Goal: Task Accomplishment & Management: Manage account settings

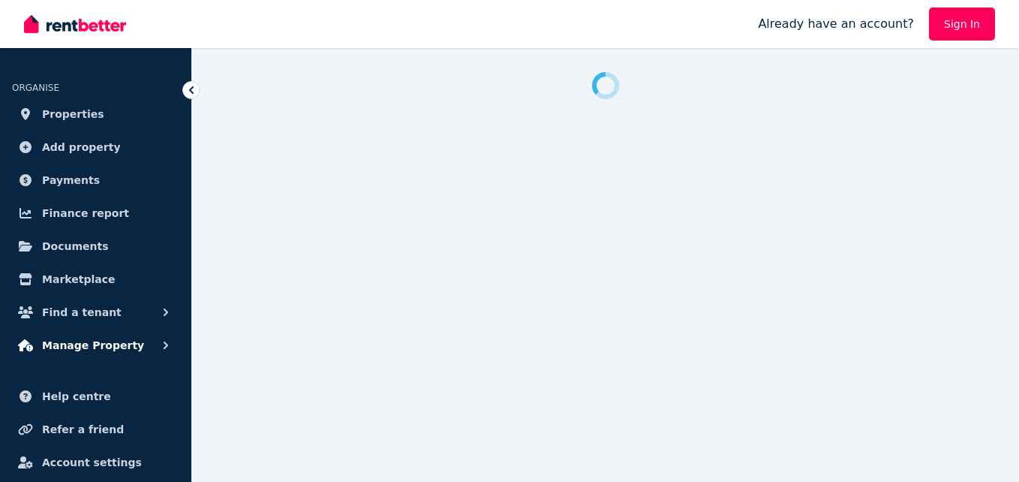
click at [106, 346] on span "Manage Property" at bounding box center [93, 345] width 102 height 18
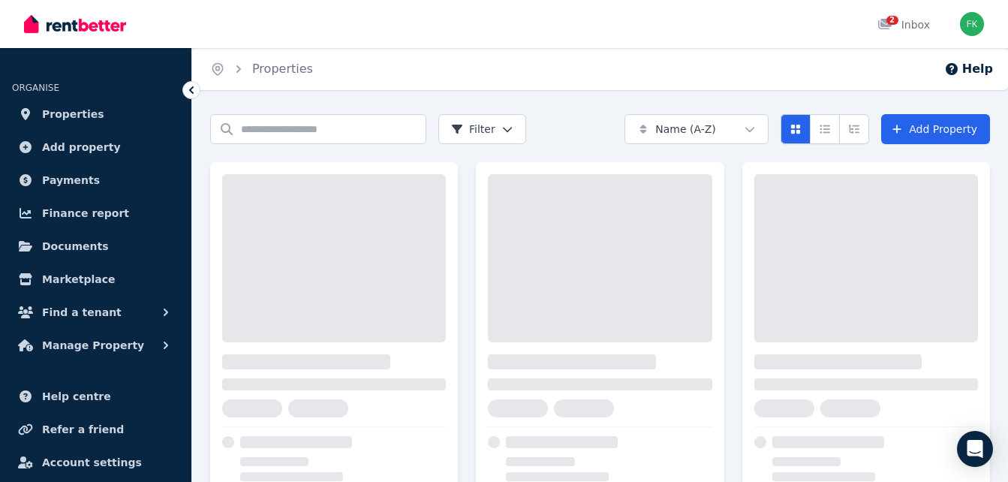
click at [101, 369] on ul "ORGANISE Properties Add property Payments Finance report Documents Marketplace …" at bounding box center [95, 291] width 191 height 456
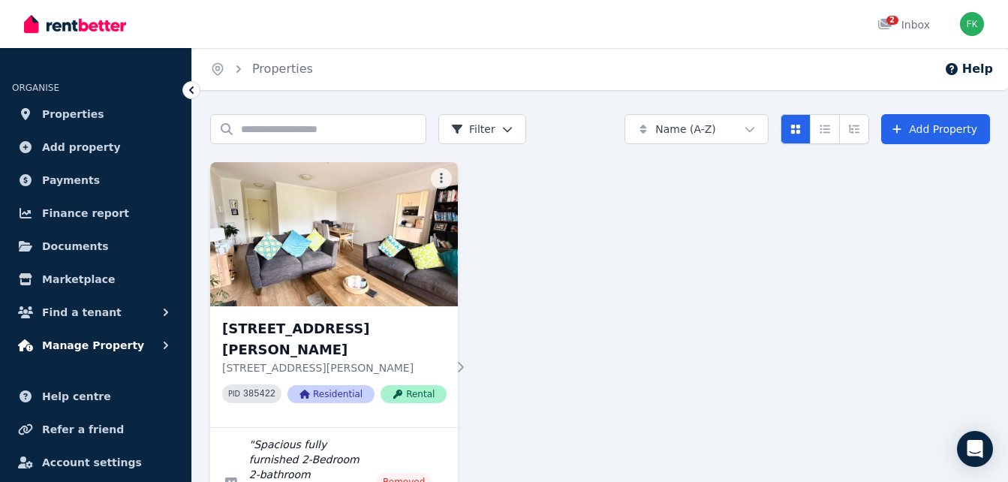
click at [164, 340] on icon "button" at bounding box center [165, 345] width 15 height 15
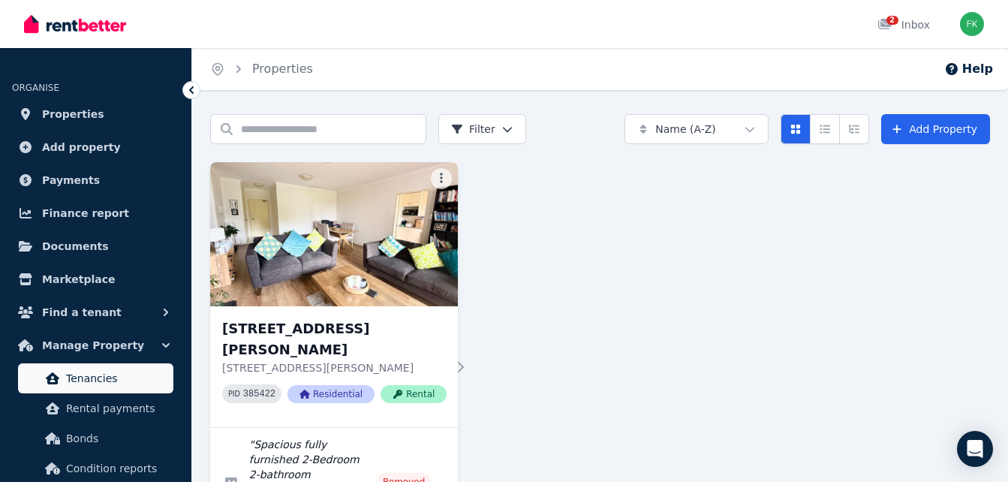
click at [95, 377] on span "Tenancies" at bounding box center [116, 378] width 101 height 18
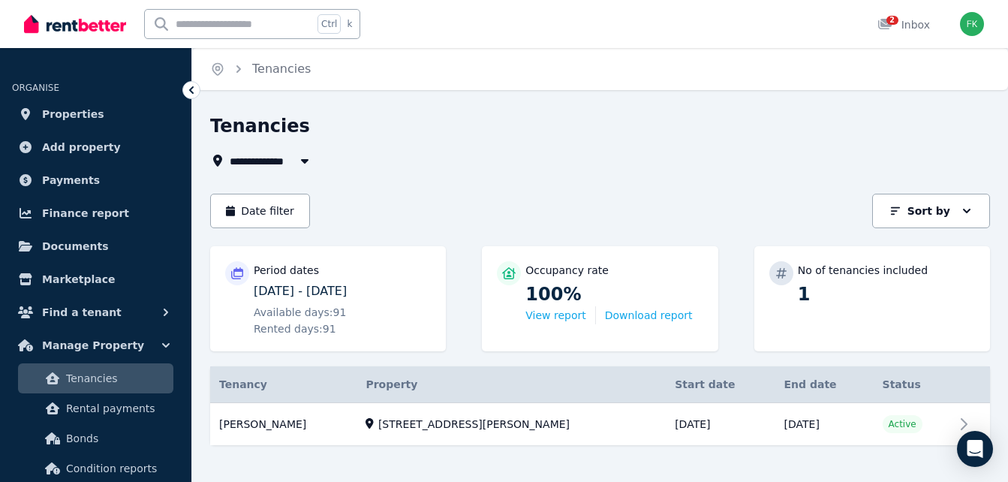
scroll to position [17, 0]
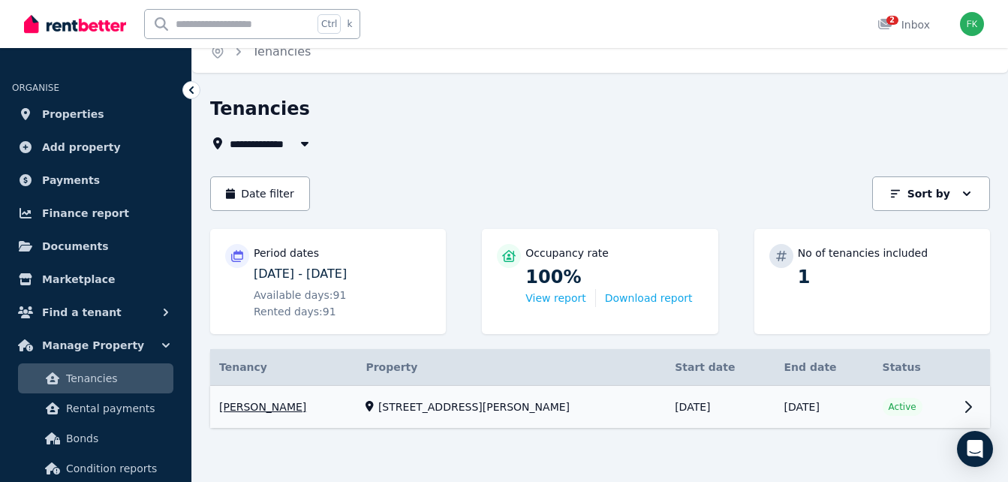
click at [963, 401] on link "View property details" at bounding box center [600, 407] width 780 height 43
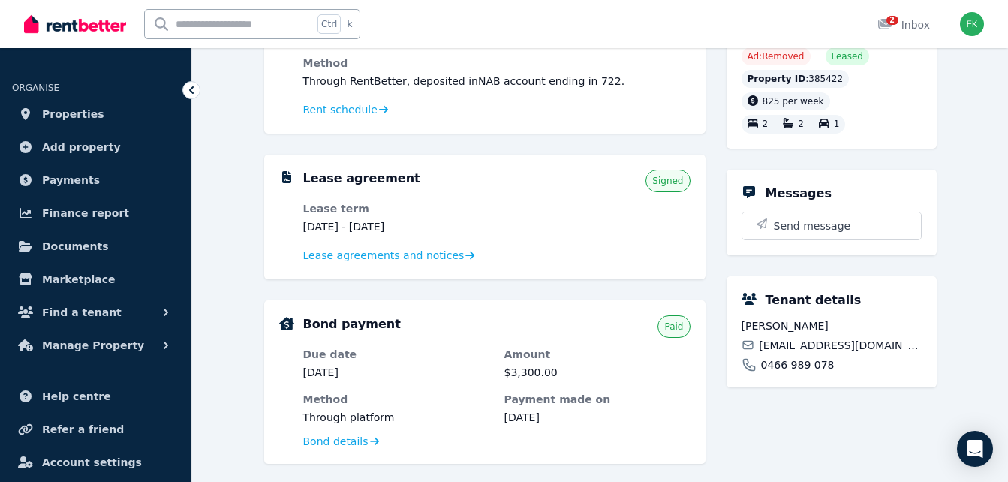
scroll to position [239, 0]
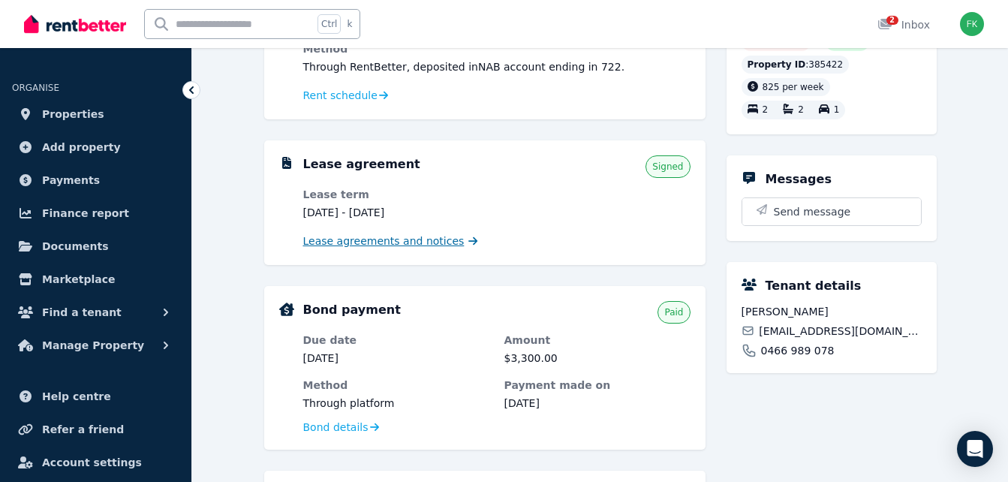
click at [418, 244] on span "Lease agreements and notices" at bounding box center [383, 240] width 161 height 15
